Goal: Information Seeking & Learning: Learn about a topic

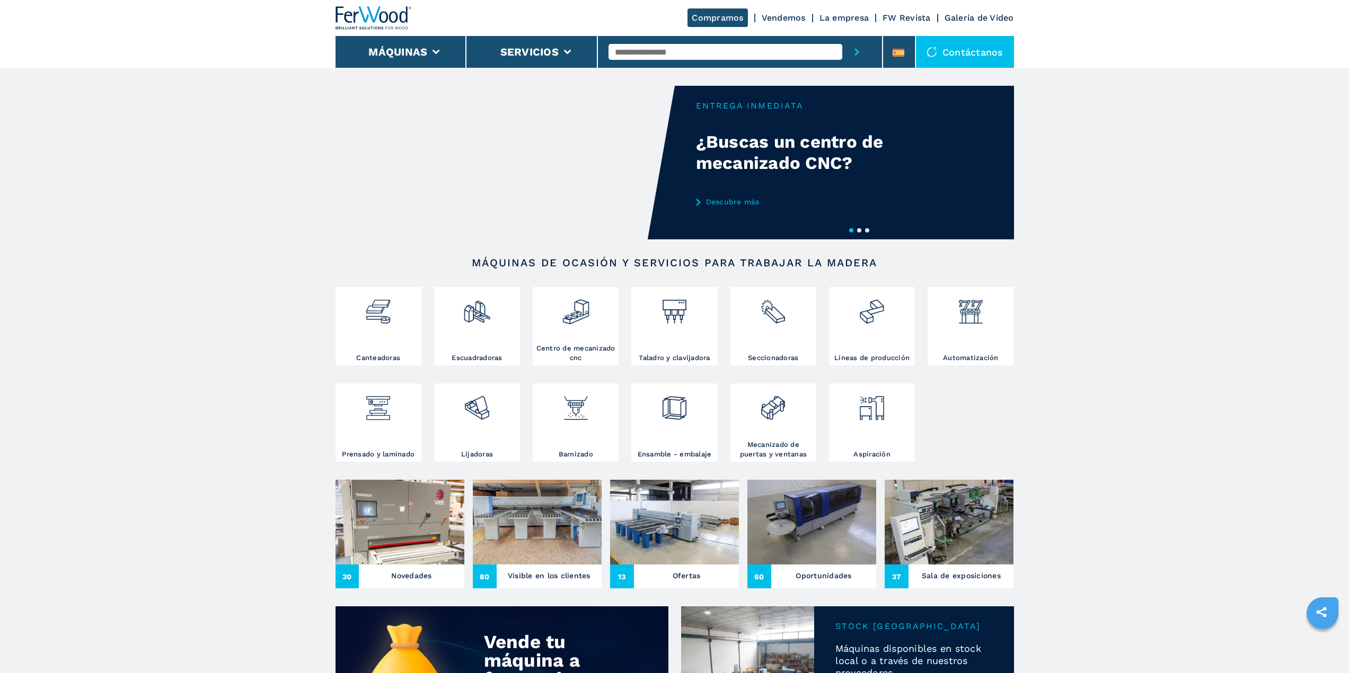
click at [635, 55] on input "text" at bounding box center [725, 52] width 234 height 16
type input "******"
click at [842, 36] on button "submit-button" at bounding box center [856, 52] width 29 height 32
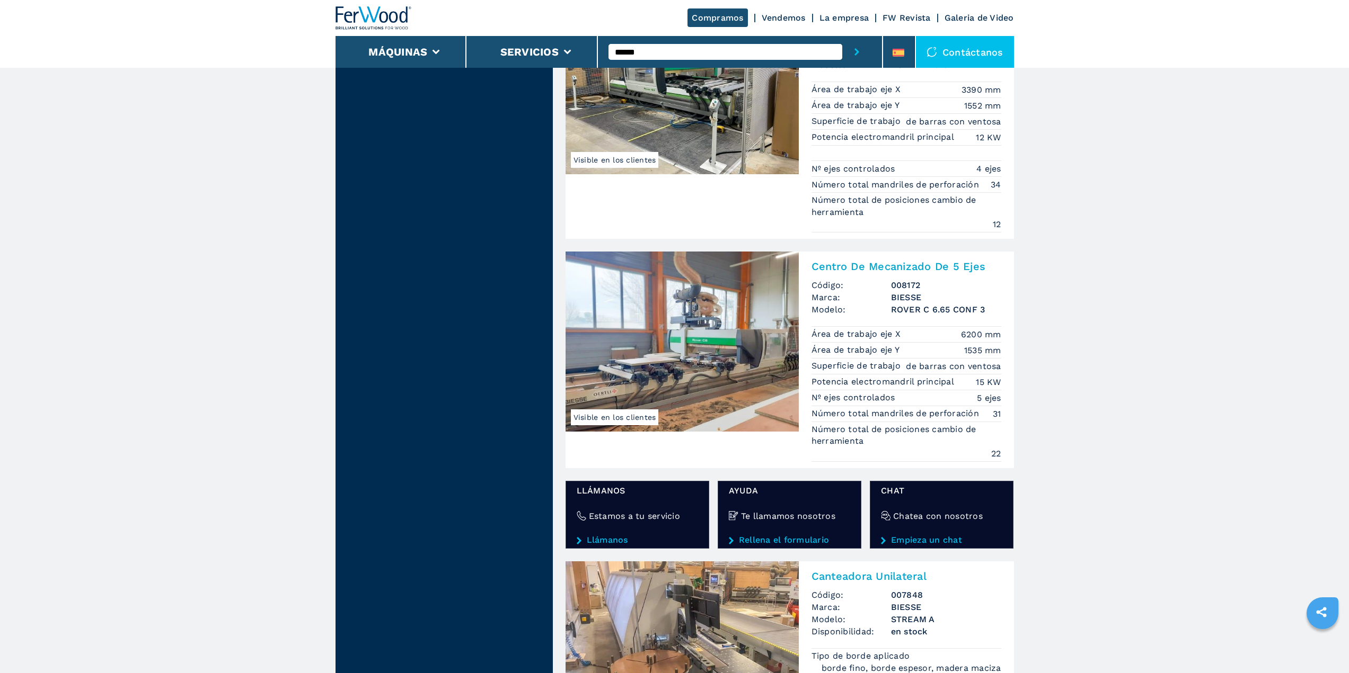
scroll to position [1696, 0]
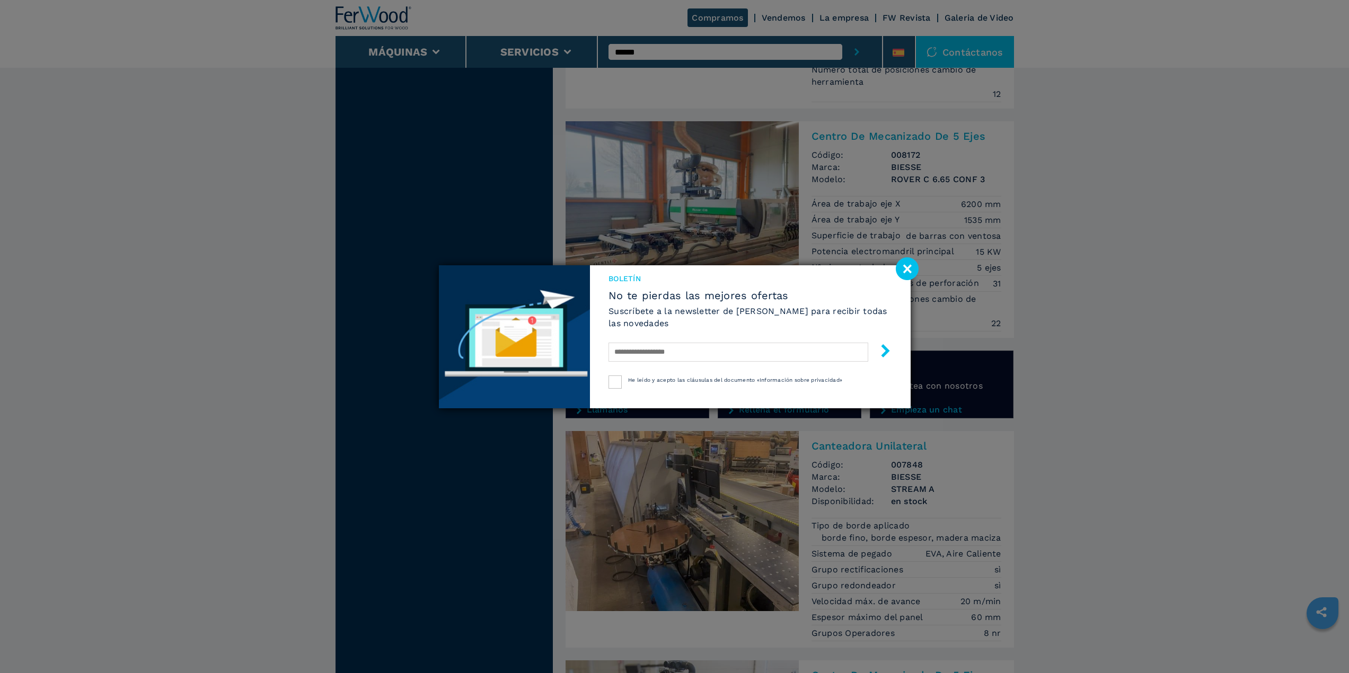
click at [910, 266] on image at bounding box center [907, 269] width 23 height 23
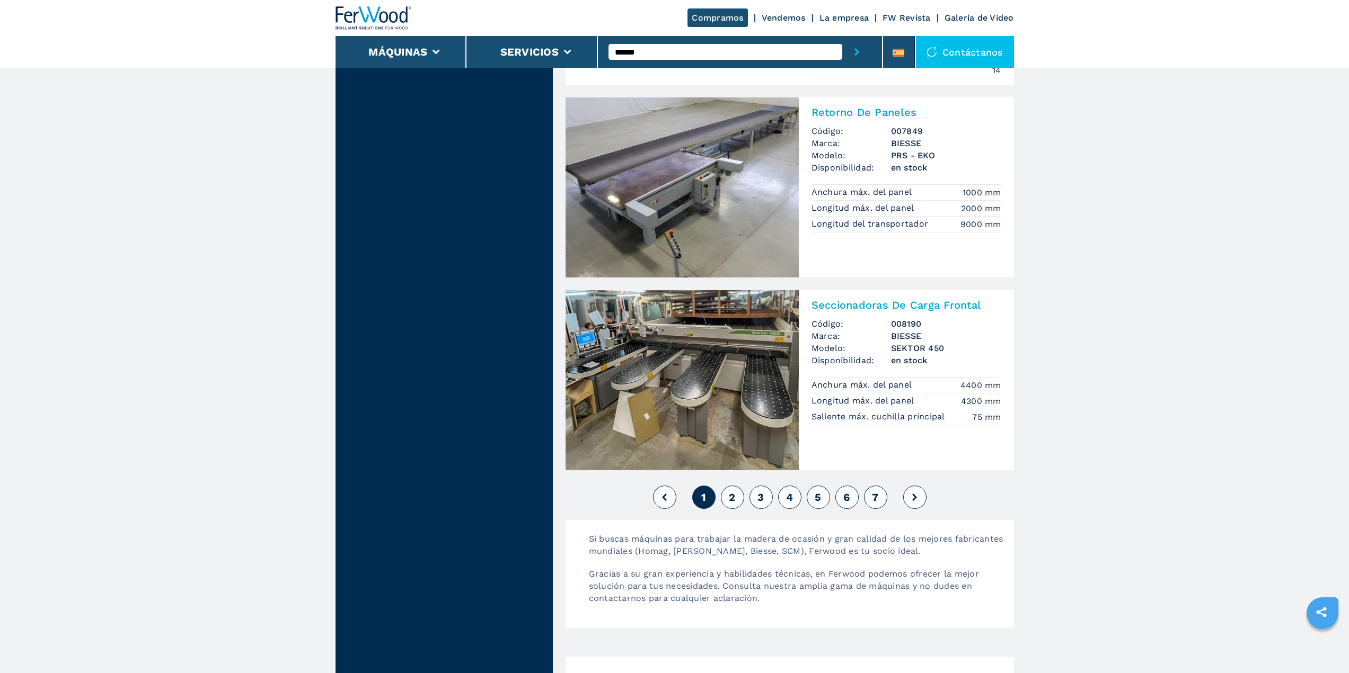
scroll to position [2649, 0]
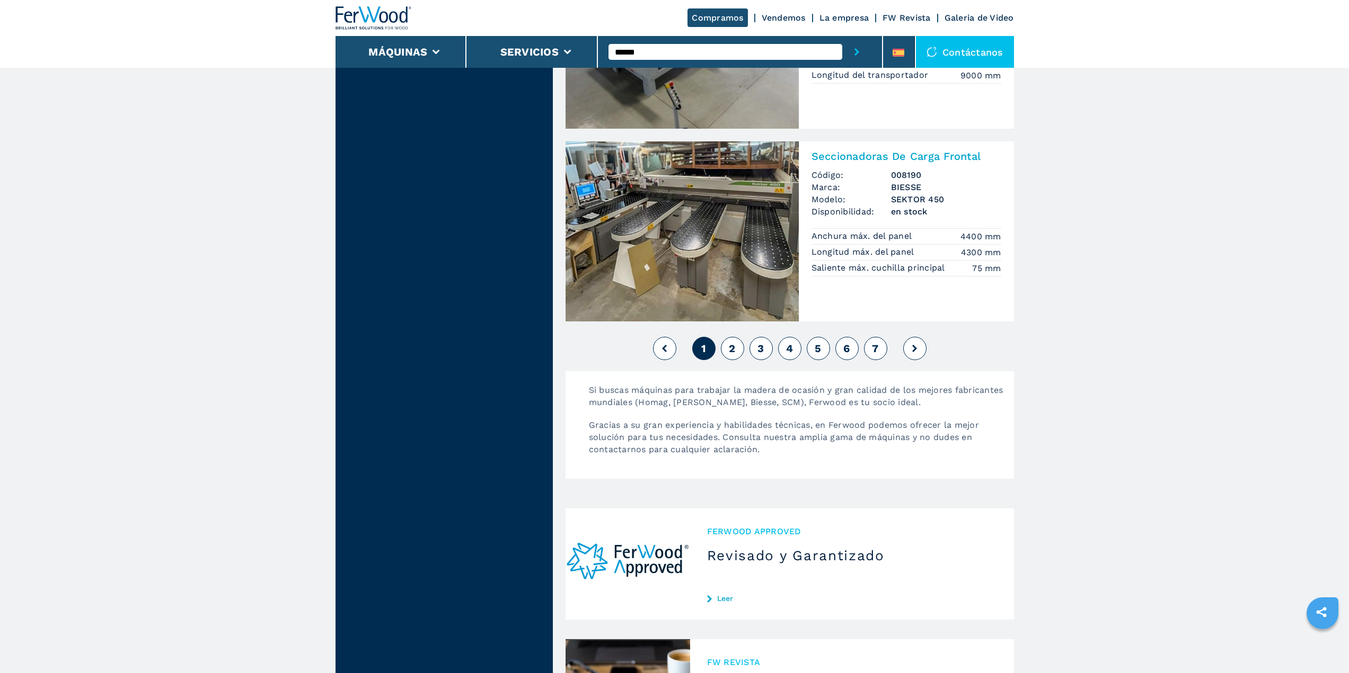
click at [730, 350] on span "2" at bounding box center [732, 348] width 6 height 13
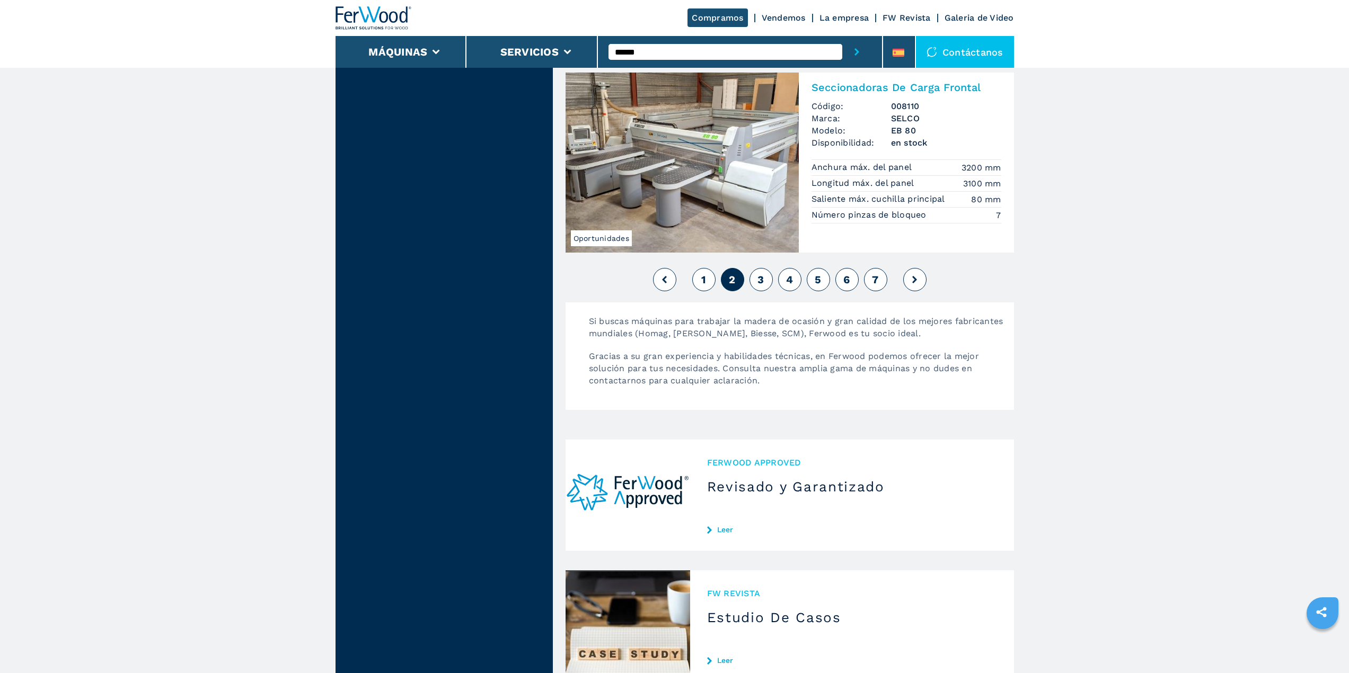
scroll to position [2649, 0]
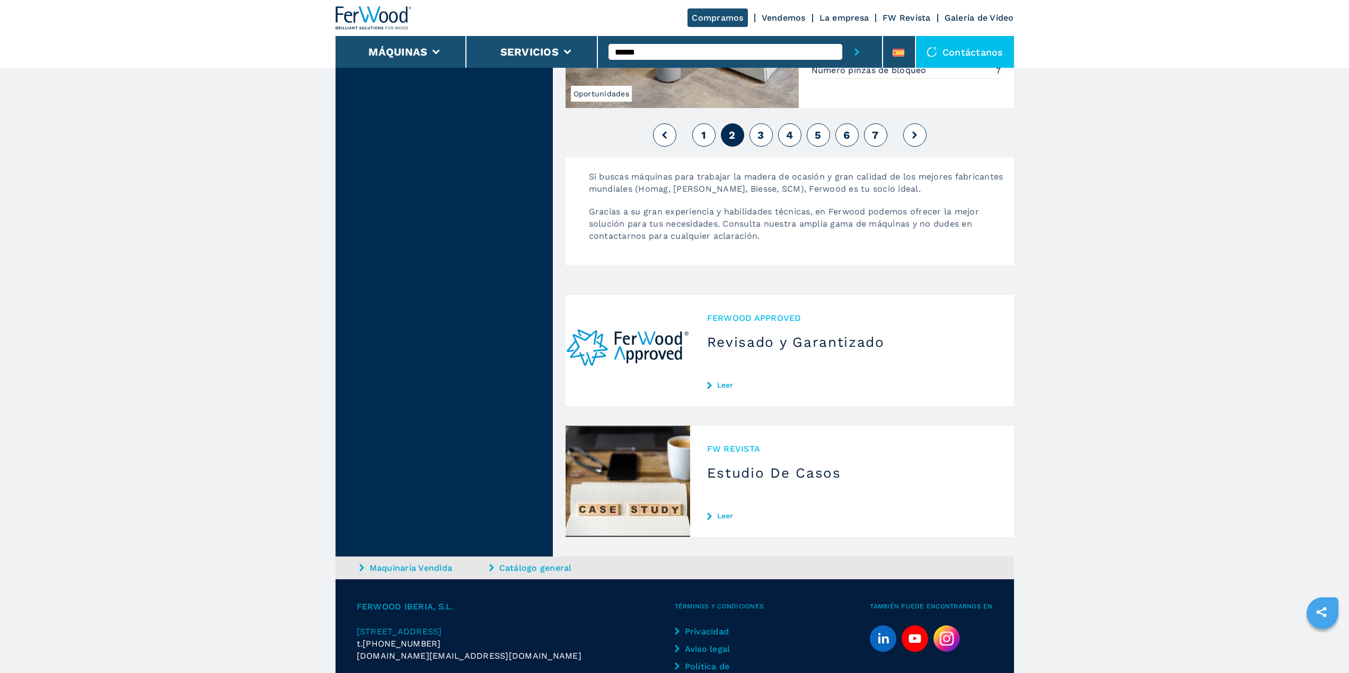
click at [765, 143] on button "3" at bounding box center [760, 134] width 23 height 23
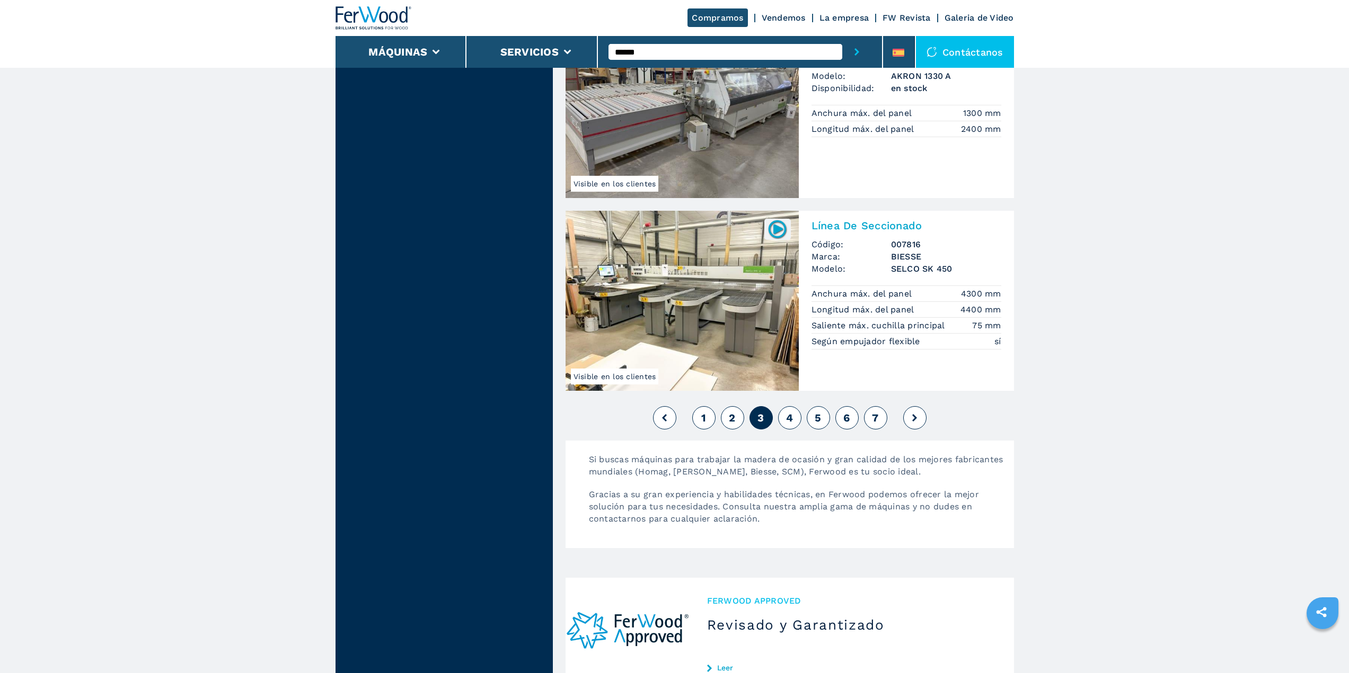
scroll to position [2543, 0]
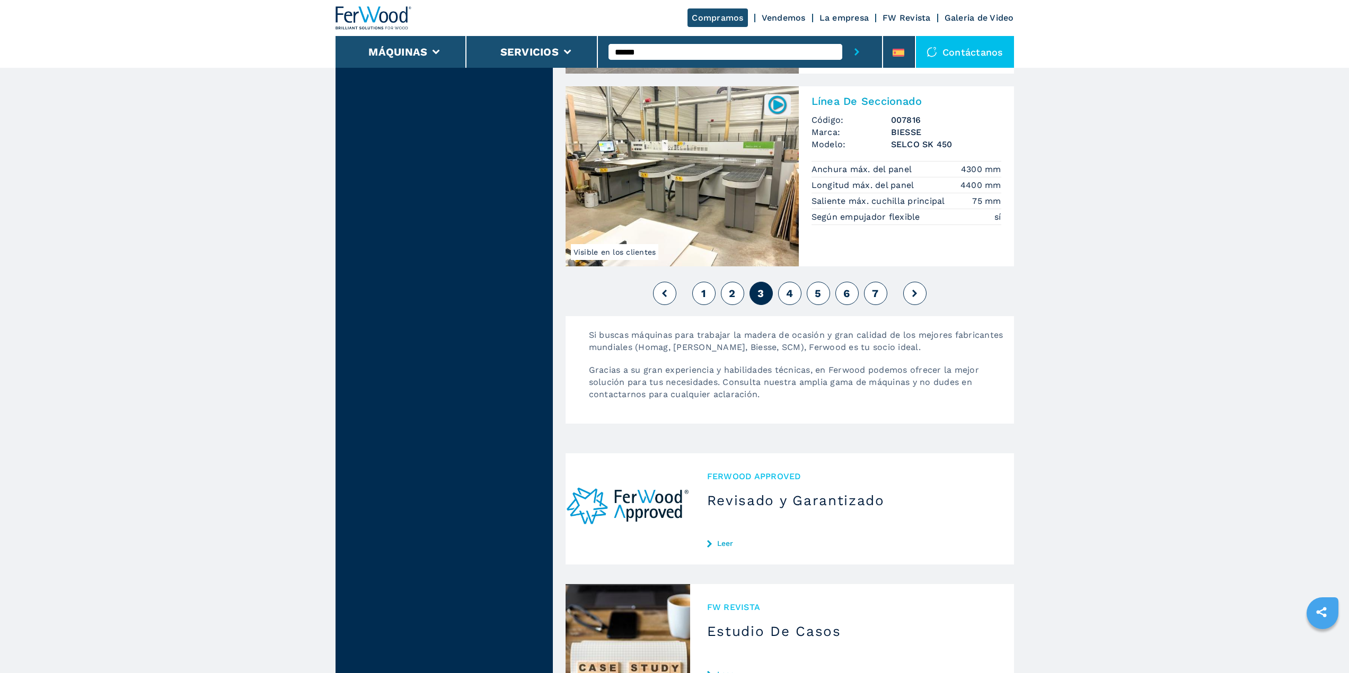
click at [791, 295] on span "4" at bounding box center [789, 293] width 7 height 13
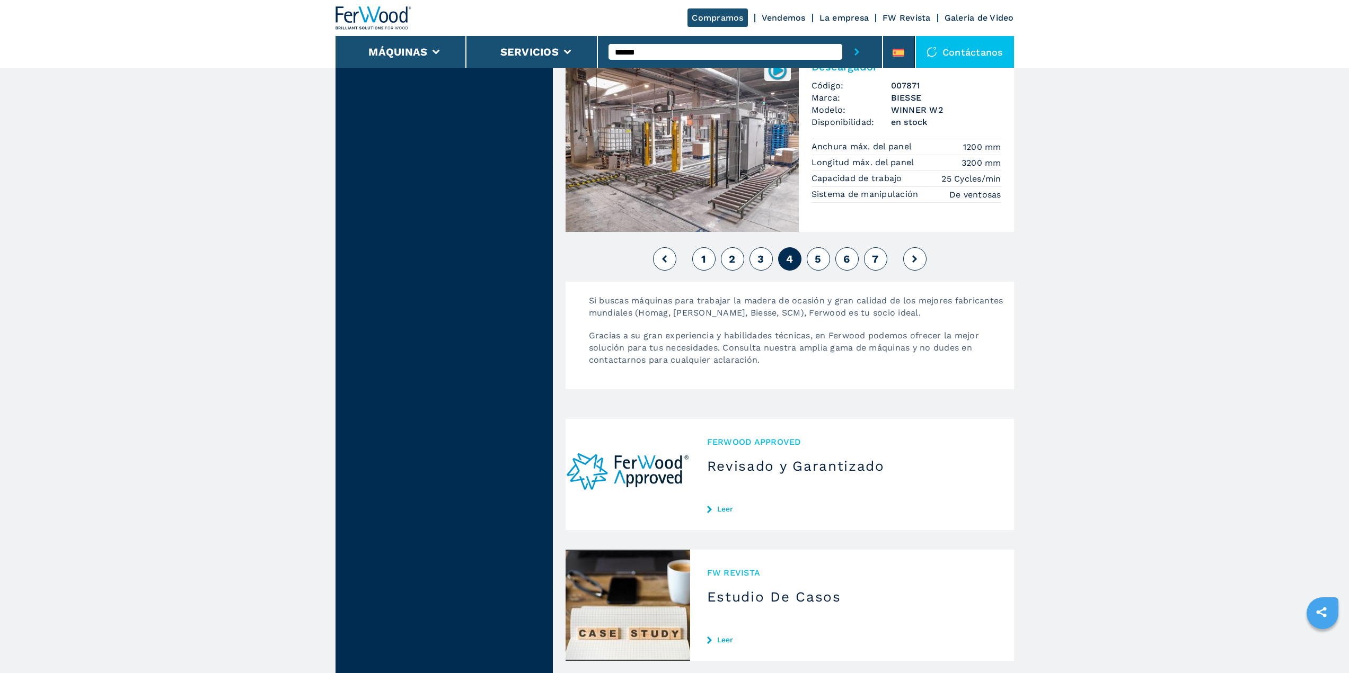
scroll to position [2702, 0]
click at [822, 248] on button "5" at bounding box center [817, 257] width 23 height 23
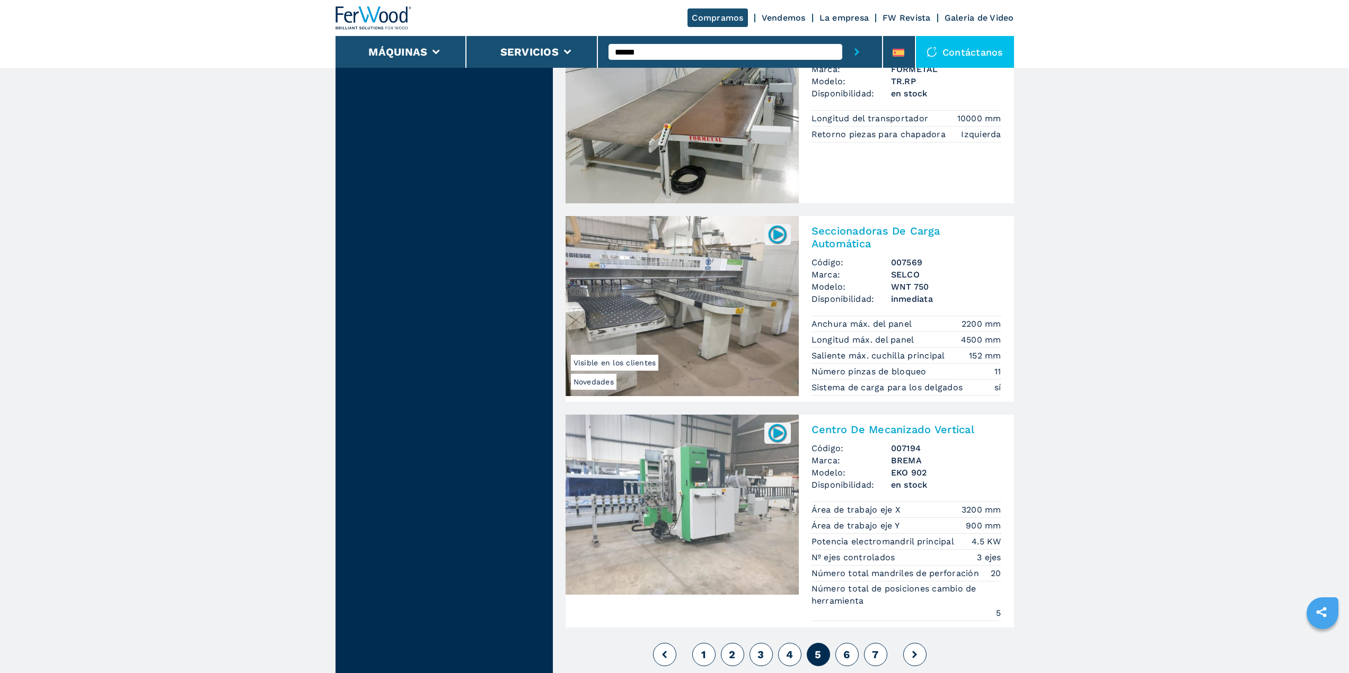
scroll to position [2543, 0]
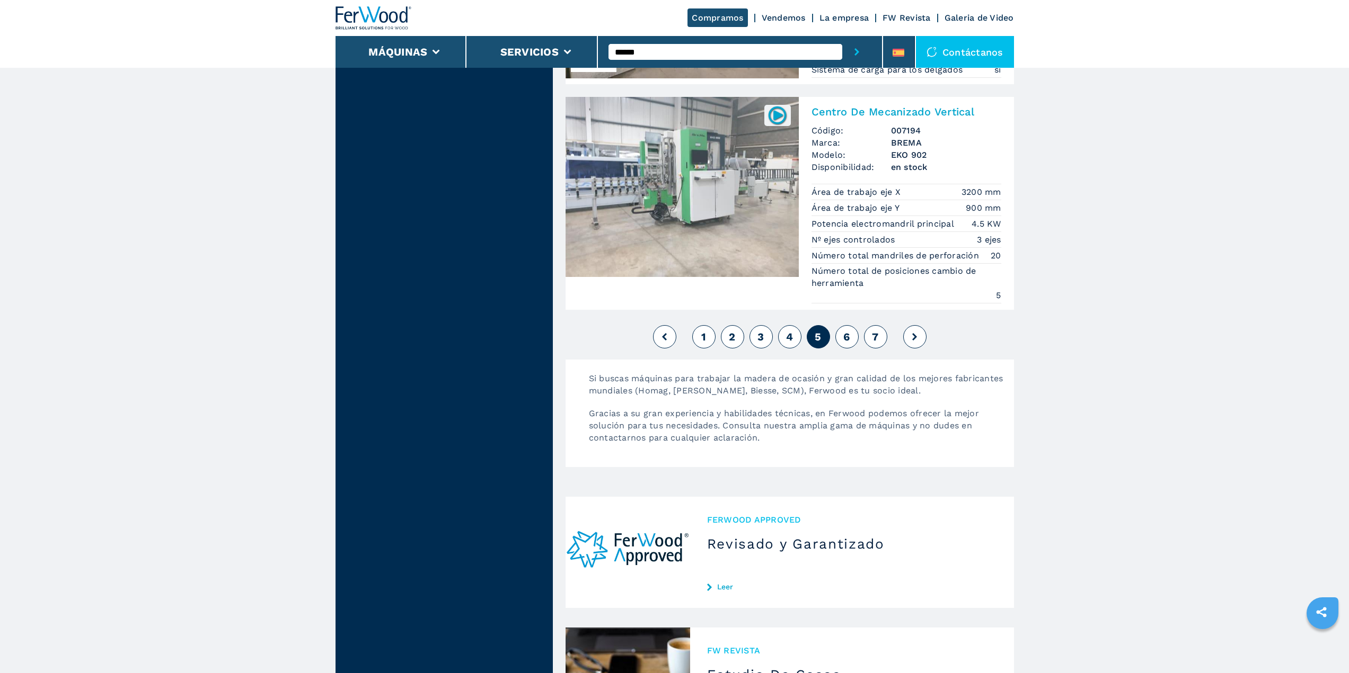
click at [841, 331] on button "6" at bounding box center [846, 336] width 23 height 23
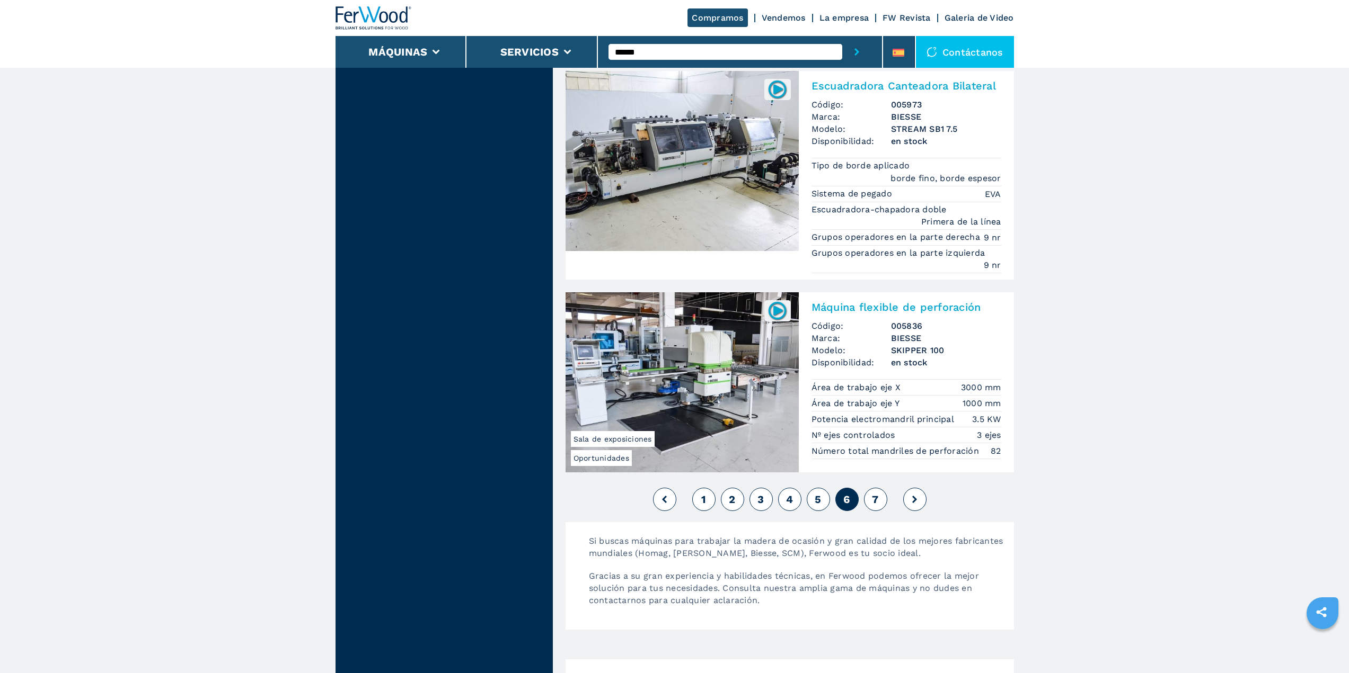
scroll to position [2543, 0]
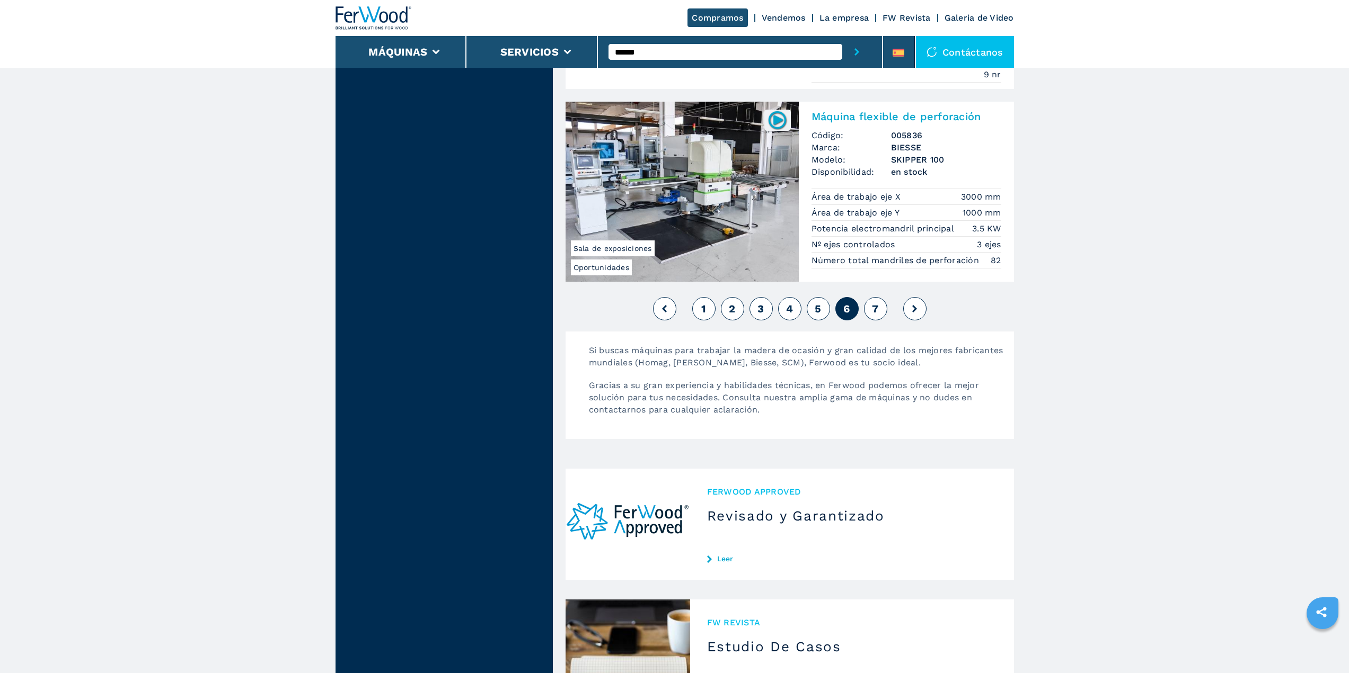
click at [880, 304] on button "7" at bounding box center [875, 308] width 23 height 23
